Goal: Find specific page/section: Find specific page/section

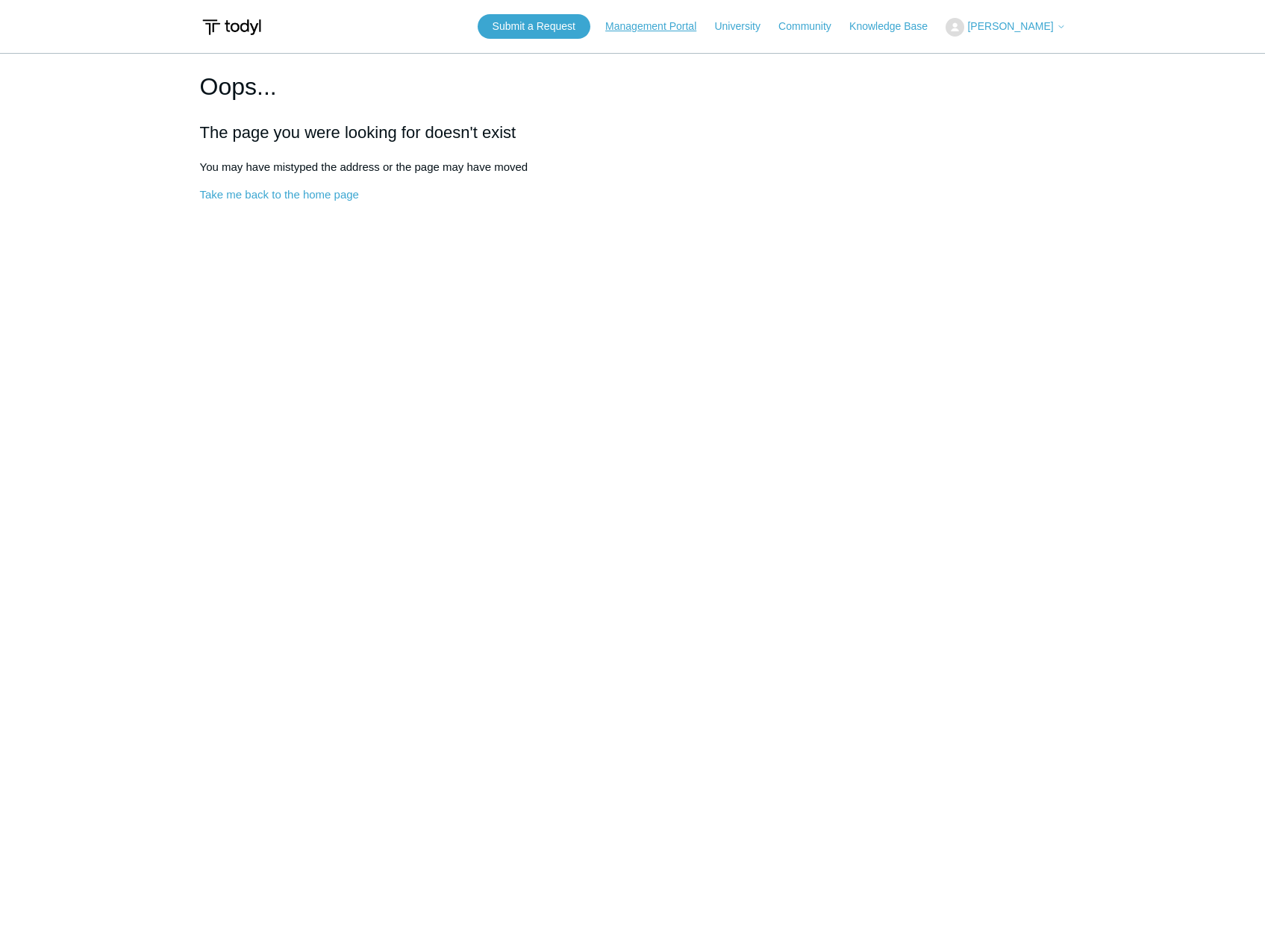
click at [670, 27] on link "Management Portal" at bounding box center [658, 27] width 106 height 16
